Goal: Obtain resource: Obtain resource

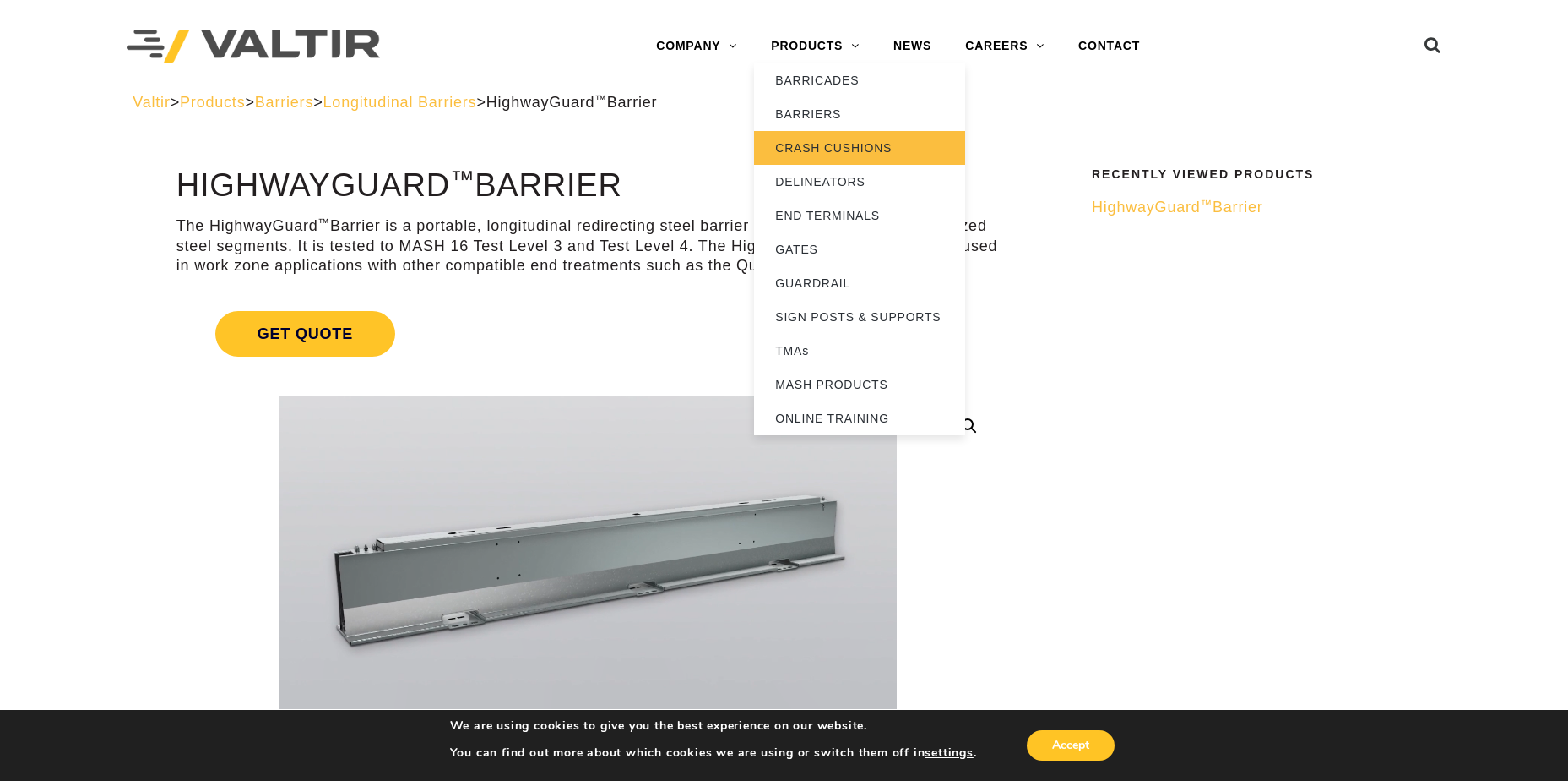
click at [813, 145] on link "CRASH CUSHIONS" at bounding box center [859, 147] width 211 height 34
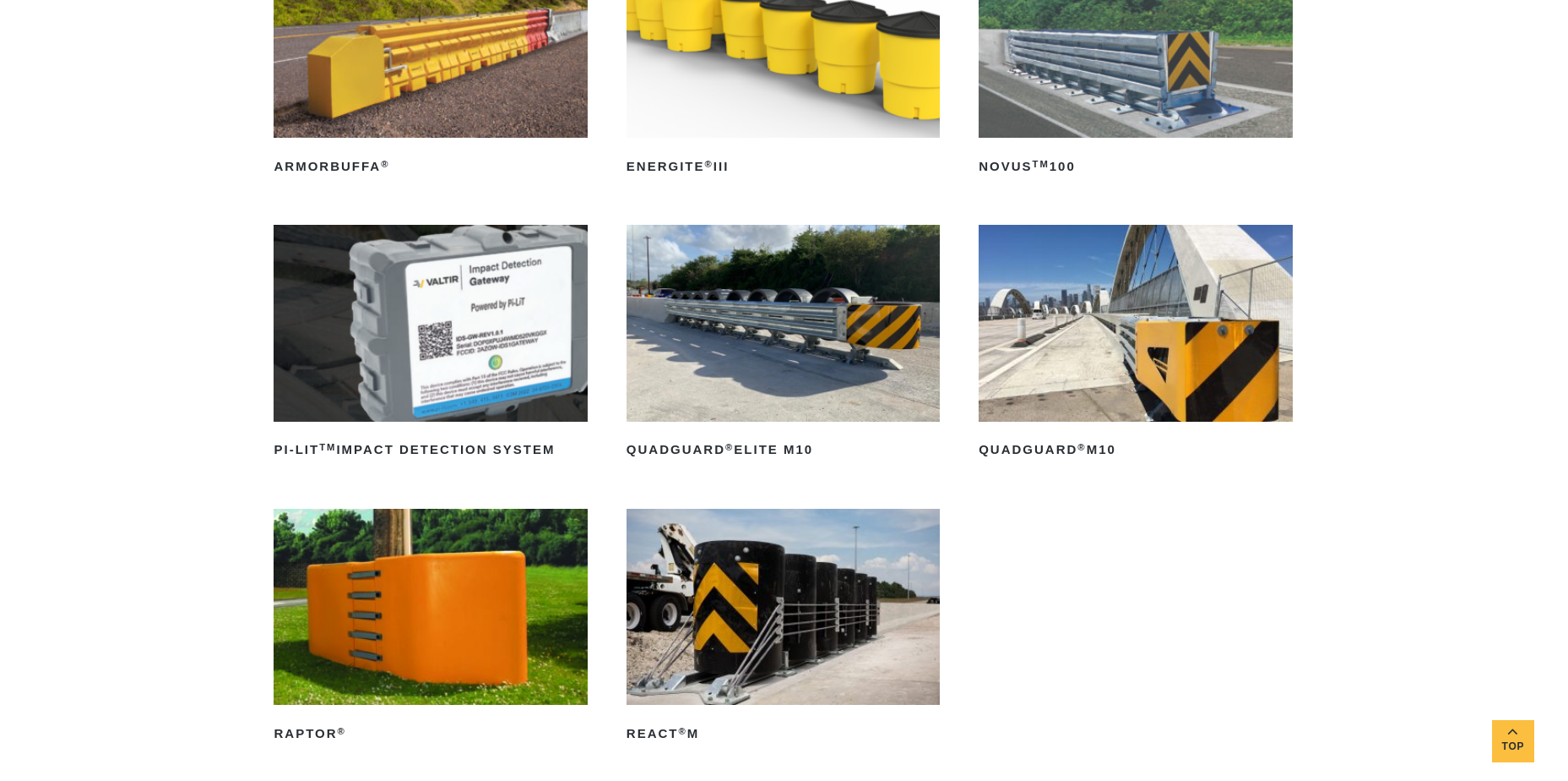
scroll to position [338, 0]
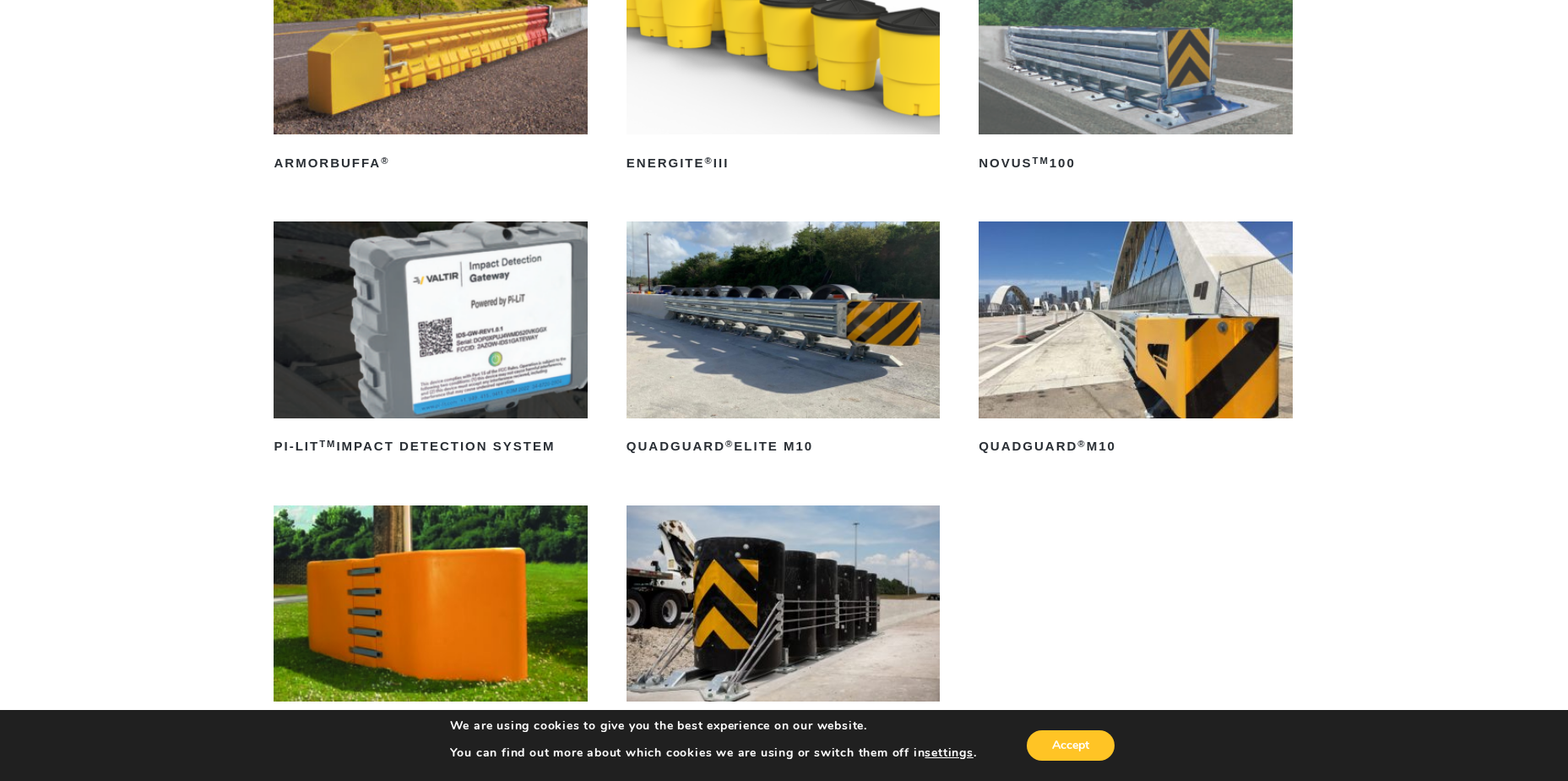
click at [1065, 327] on img at bounding box center [1135, 320] width 314 height 196
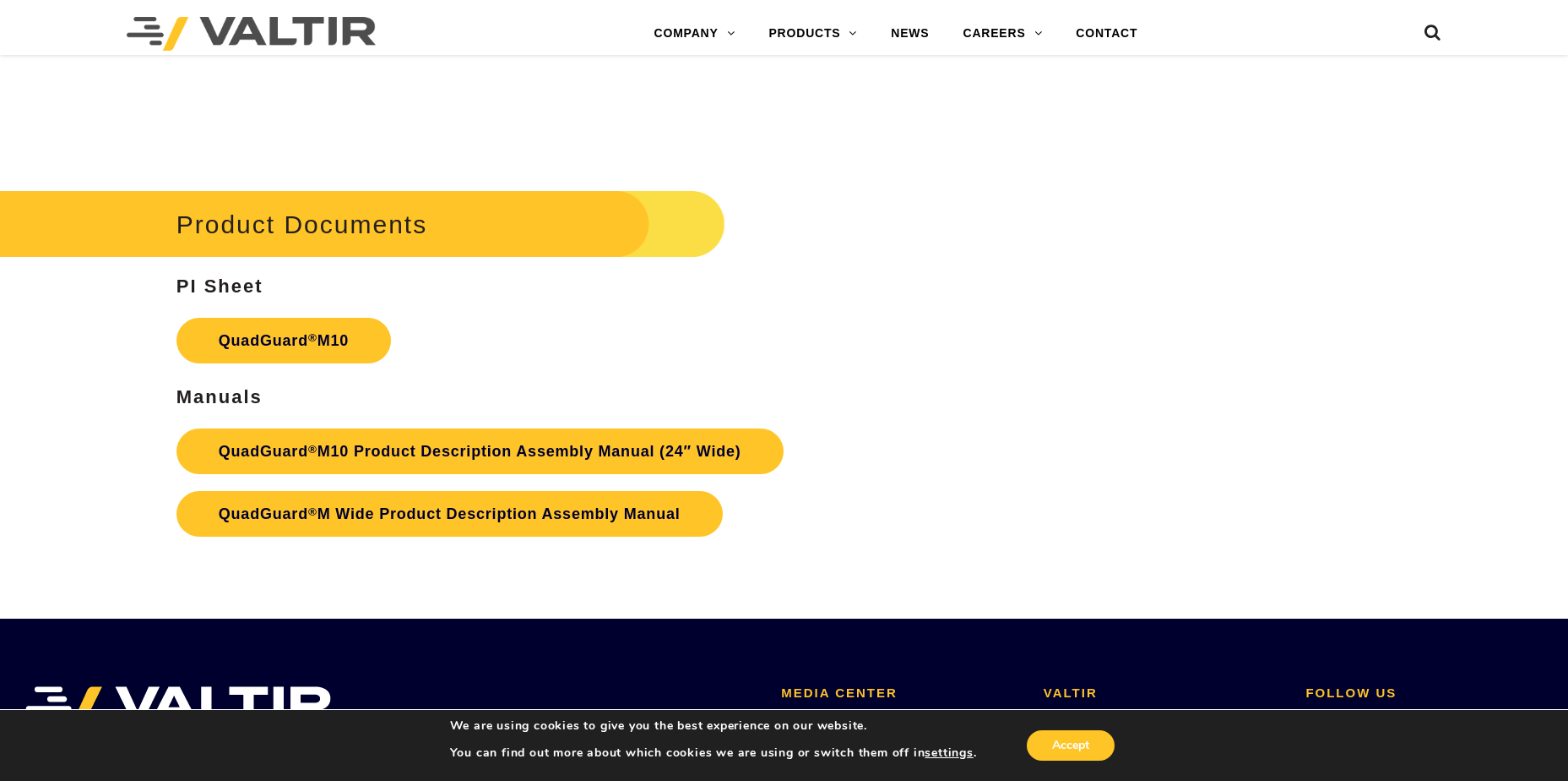
scroll to position [6083, 0]
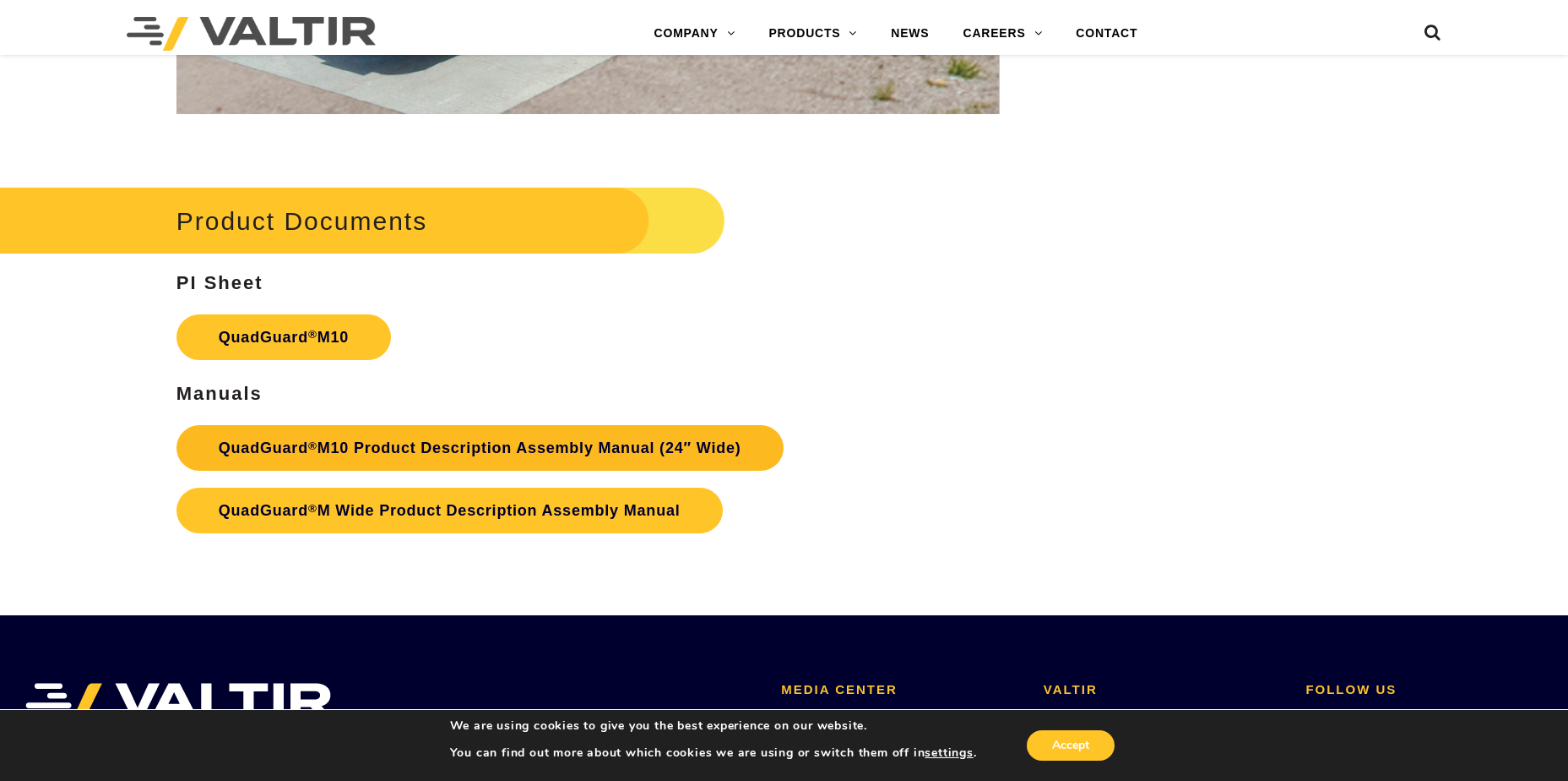
click at [371, 440] on link "QuadGuard ® M10 Product Description Assembly Manual (24″ Wide)" at bounding box center [480, 448] width 607 height 46
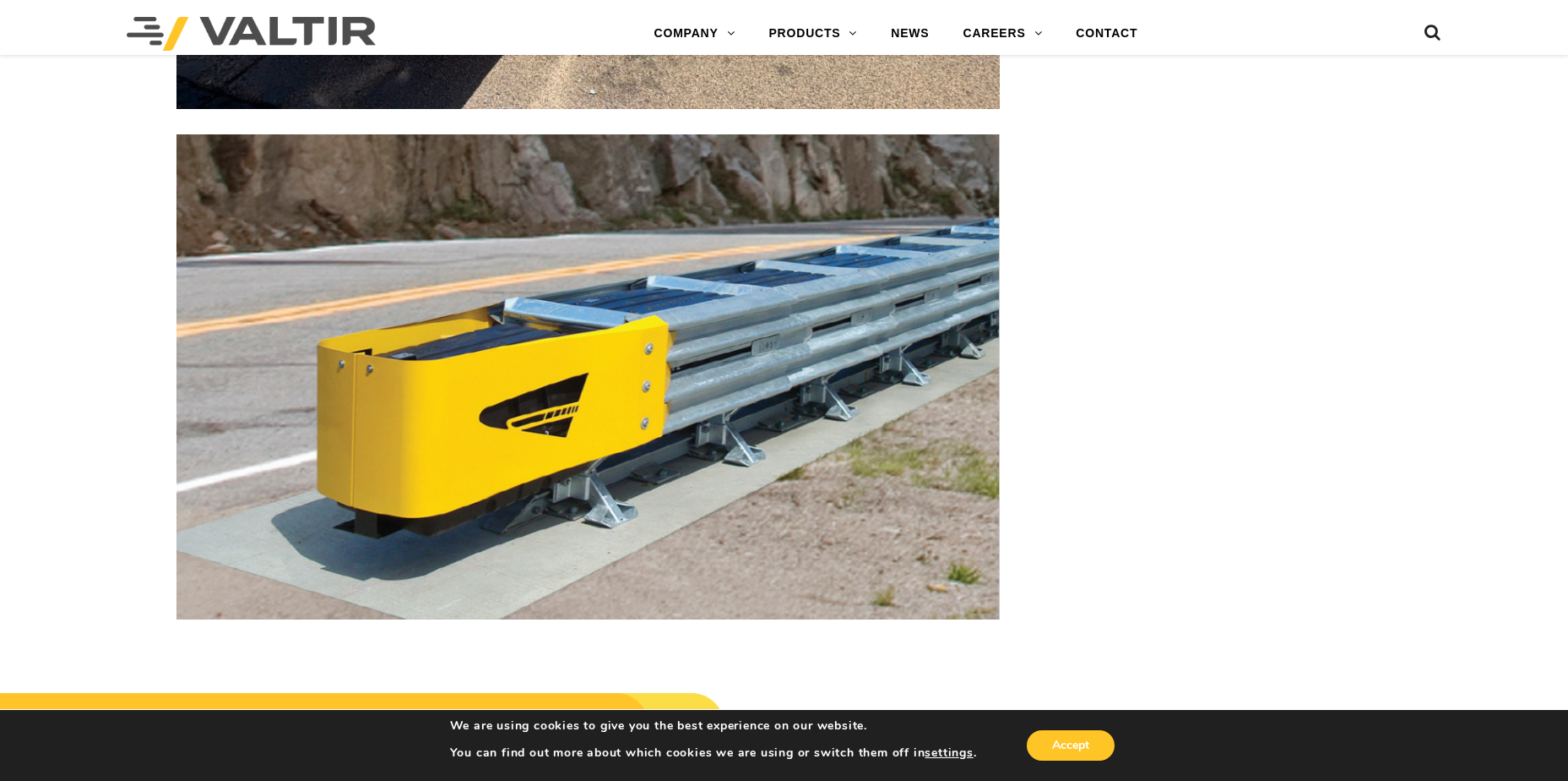
scroll to position [5576, 0]
